Goal: Task Accomplishment & Management: Use online tool/utility

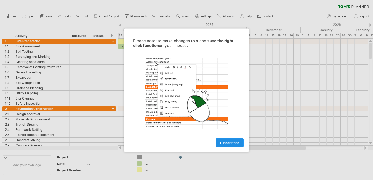
click at [227, 143] on span "I understand" at bounding box center [229, 143] width 19 height 4
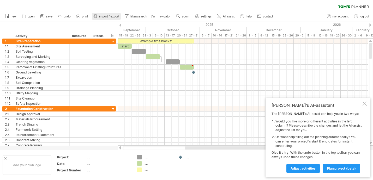
click at [100, 16] on span "import / export" at bounding box center [109, 17] width 20 height 4
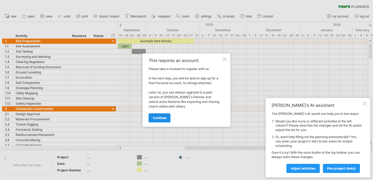
click at [160, 118] on span "continue" at bounding box center [160, 118] width 14 height 4
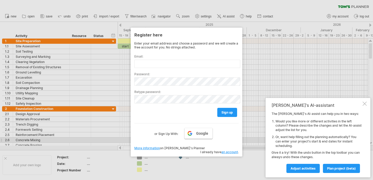
click at [196, 138] on link "Google" at bounding box center [199, 133] width 28 height 11
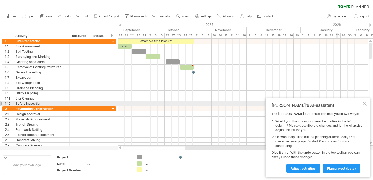
click at [364, 103] on div at bounding box center [365, 104] width 4 height 4
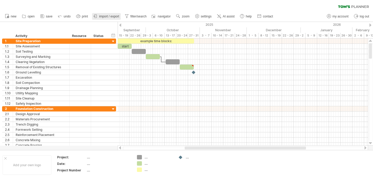
click at [109, 17] on span "import / export" at bounding box center [109, 17] width 20 height 4
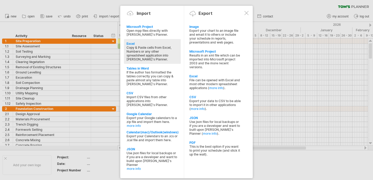
click at [139, 48] on div "Copy & Paste cells from Excel, Numbers or any other spreadsheet application int…" at bounding box center [153, 54] width 52 height 16
type textarea "**********"
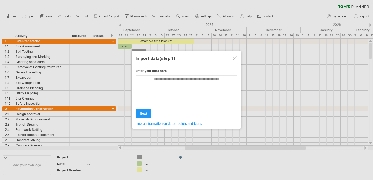
click at [235, 57] on div at bounding box center [235, 58] width 4 height 4
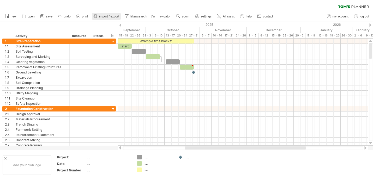
click at [111, 17] on span "import / export" at bounding box center [109, 17] width 20 height 4
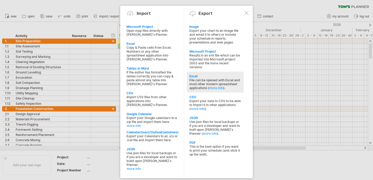
click at [207, 84] on div "File can be opened with Excel and most other modern spreadsheet applications ( …" at bounding box center [216, 84] width 52 height 12
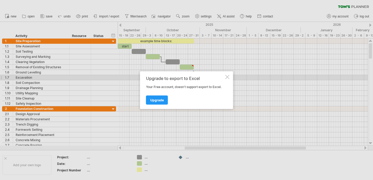
click at [228, 77] on div at bounding box center [228, 77] width 4 height 4
